Goal: Check status

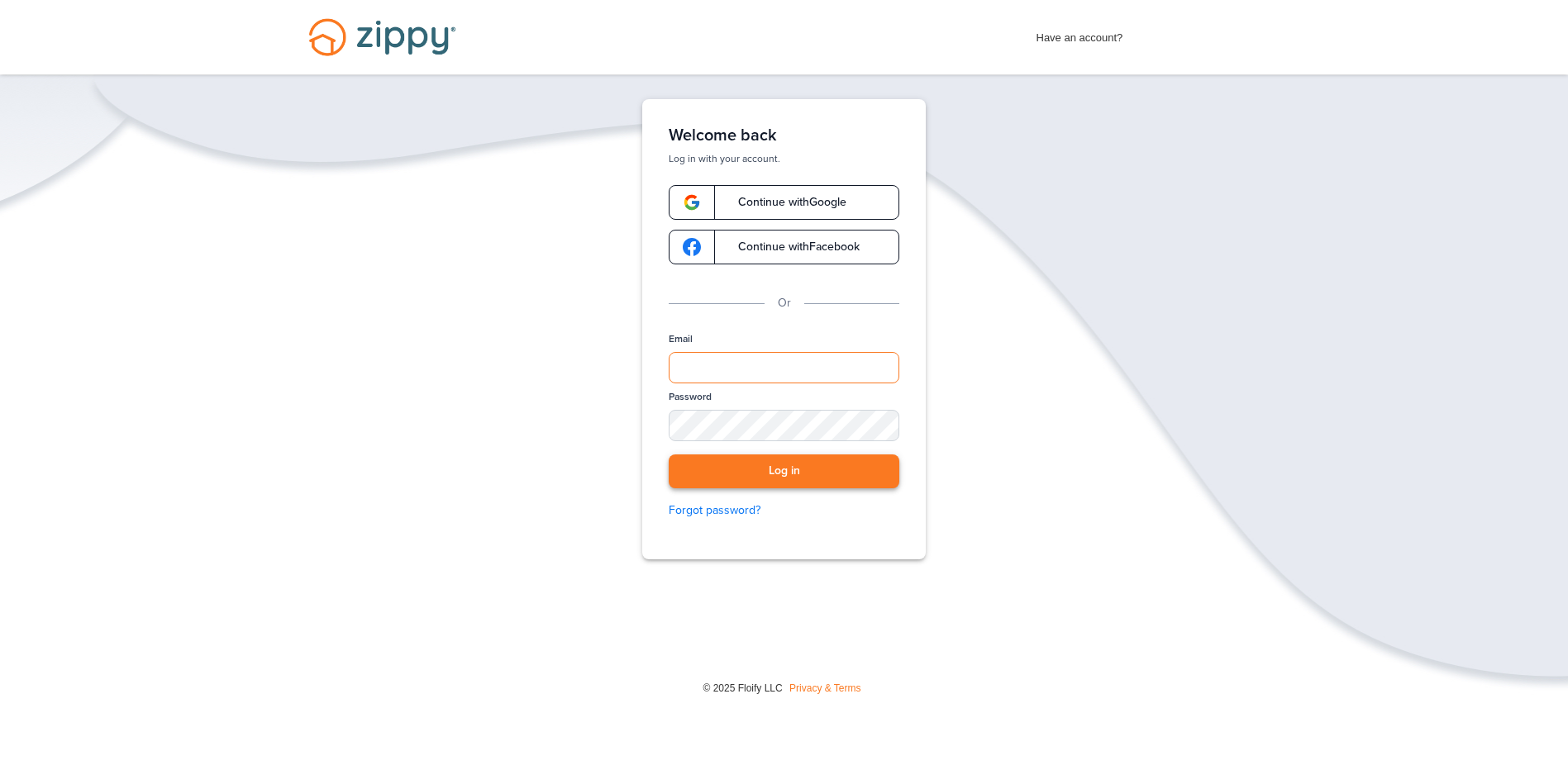
type input "**********"
click at [728, 474] on button "Log in" at bounding box center [784, 471] width 231 height 34
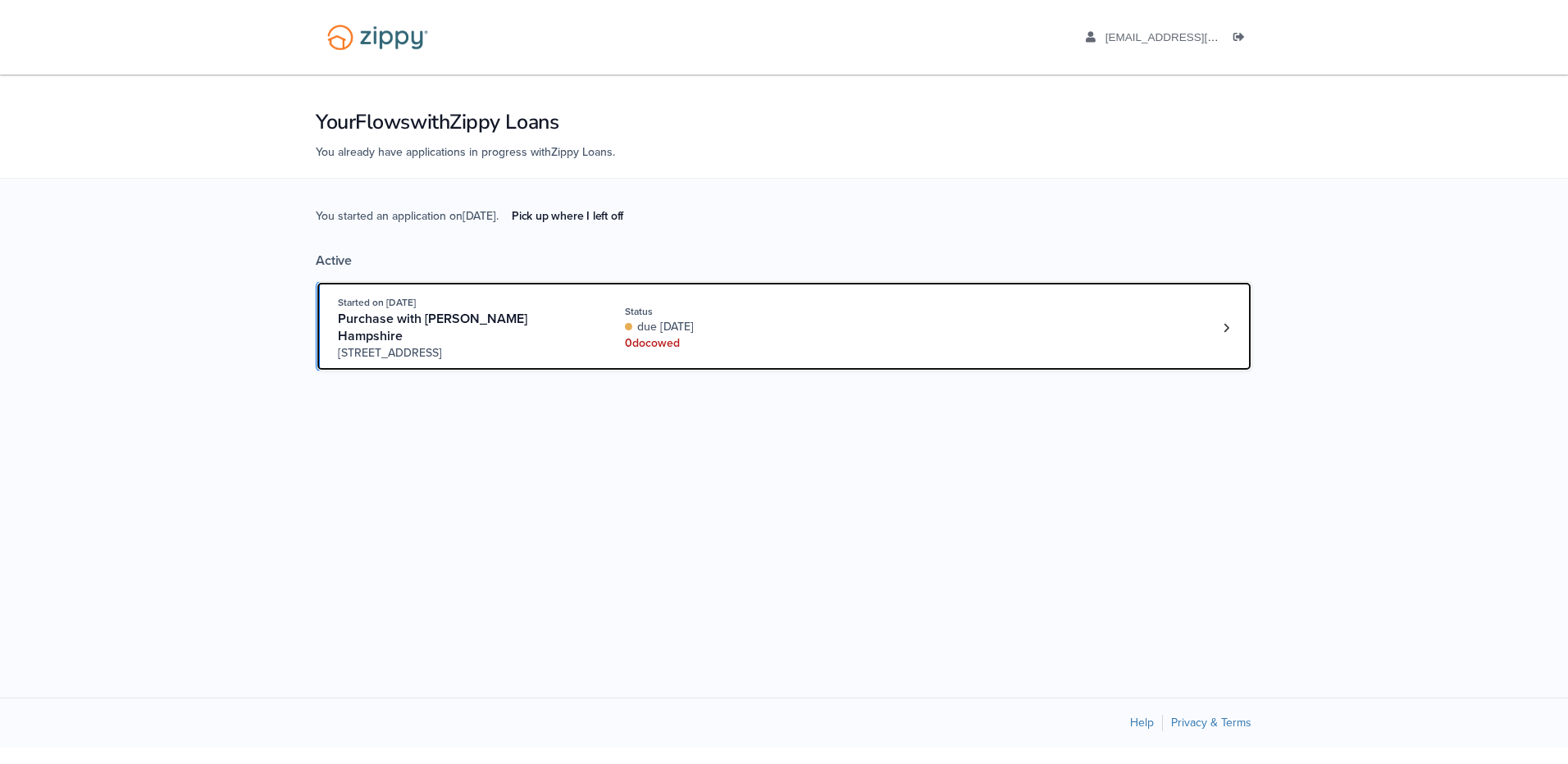
click at [1119, 306] on div "Started on Aug. 23rd, 2025 Purchase with Brandie Hampshire 3401 N. Meadowview P…" at bounding box center [775, 328] width 875 height 67
